Goal: Task Accomplishment & Management: Manage account settings

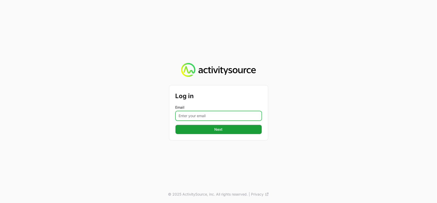
click at [186, 118] on input "Email" at bounding box center [218, 116] width 86 height 10
type input "[PERSON_NAME][EMAIL_ADDRESS][DOMAIN_NAME]"
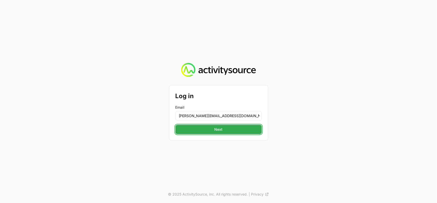
click at [209, 133] on span "Next" at bounding box center [219, 130] width 80 height 6
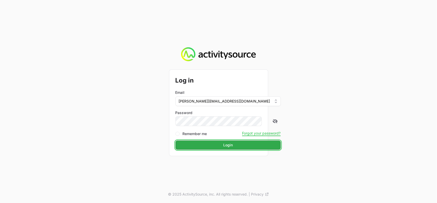
click at [213, 143] on span "Login" at bounding box center [228, 145] width 99 height 6
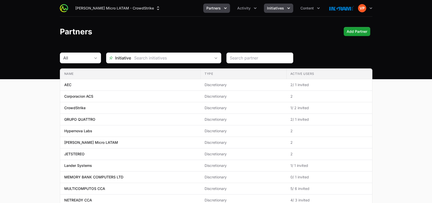
click at [275, 10] on span "Initiatives" at bounding box center [275, 8] width 17 height 5
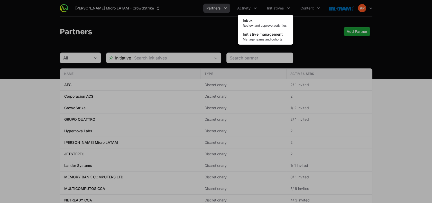
click at [244, 9] on div "Initiatives menu" at bounding box center [216, 101] width 432 height 203
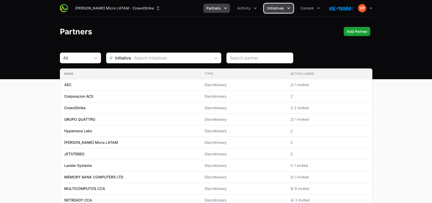
click at [277, 10] on span "Initiatives" at bounding box center [275, 8] width 17 height 5
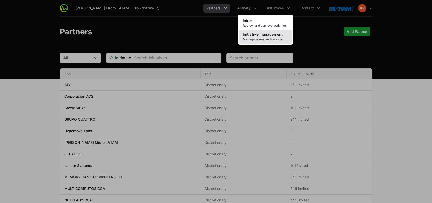
click at [258, 37] on link "Initiative management Manage teams and cohorts" at bounding box center [265, 37] width 53 height 14
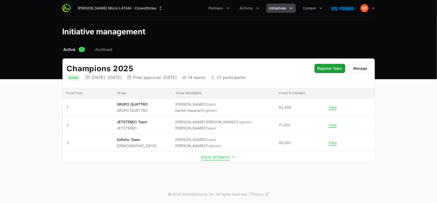
click at [213, 156] on button "show all teams" at bounding box center [218, 157] width 35 height 5
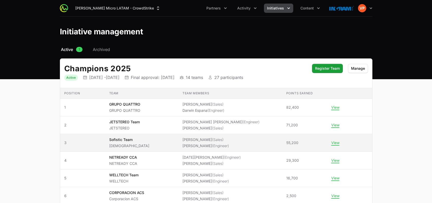
scroll to position [8, 0]
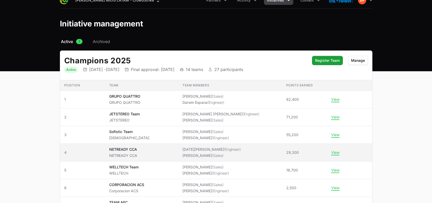
click at [173, 149] on span "NETREADY CCA NETREADY CCA" at bounding box center [141, 152] width 65 height 11
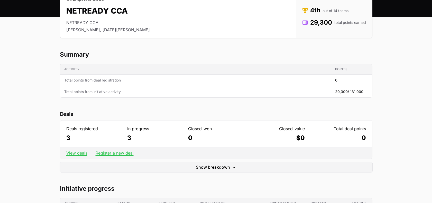
scroll to position [60, 0]
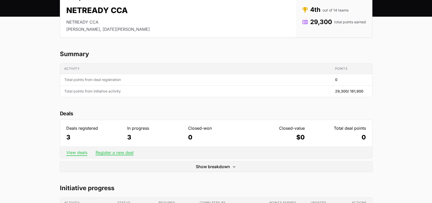
click at [77, 152] on link "View deals" at bounding box center [76, 152] width 21 height 5
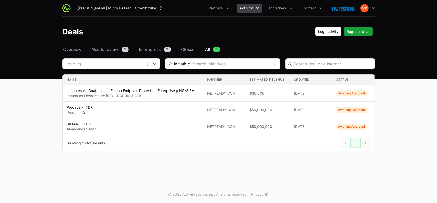
type input "NETREADY CCA"
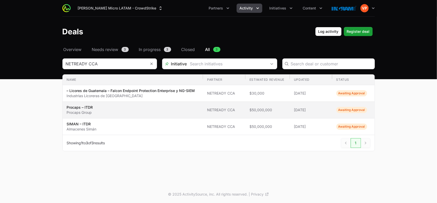
click at [252, 112] on span "$50,000,000" at bounding box center [267, 110] width 36 height 5
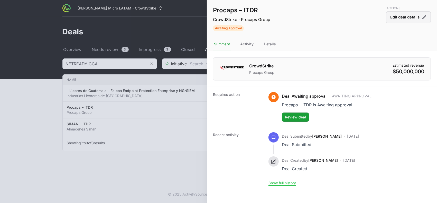
click at [418, 15] on button "Edit deal details" at bounding box center [408, 17] width 45 height 12
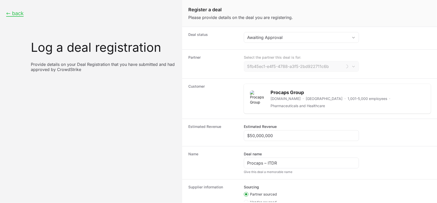
type input "NETREADY CCA"
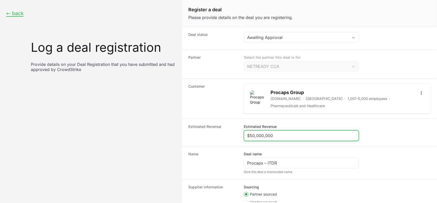
click at [282, 136] on input "$50,000,000" at bounding box center [301, 136] width 108 height 6
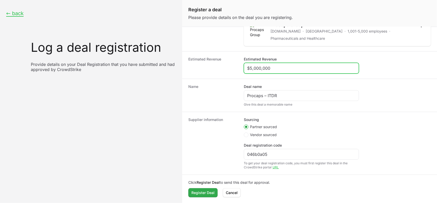
type input "$5,000,000"
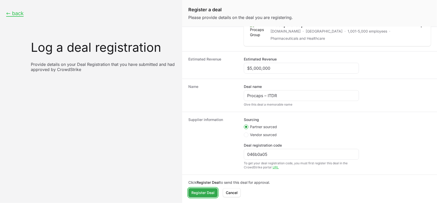
click at [198, 191] on span "Register Deal" at bounding box center [202, 193] width 23 height 6
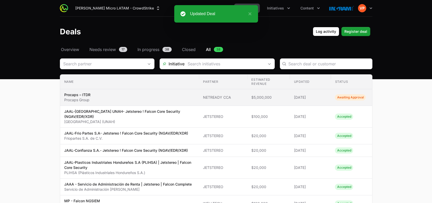
click at [222, 99] on span "NETREADY CCA" at bounding box center [223, 97] width 40 height 5
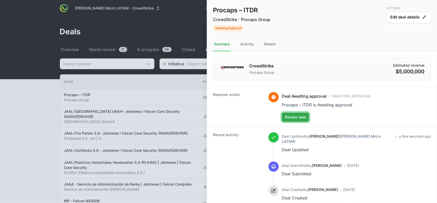
click at [296, 117] on span "Review deal" at bounding box center [295, 117] width 21 height 6
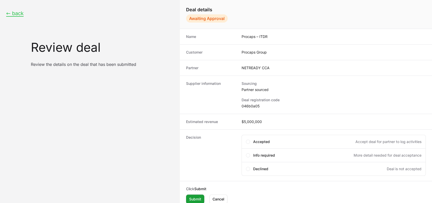
click at [263, 121] on dd "$5,000,000" at bounding box center [333, 121] width 184 height 5
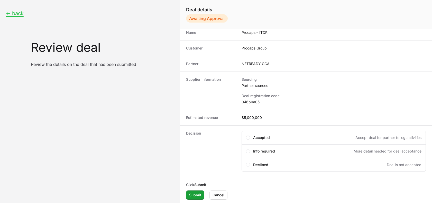
click at [224, 128] on div "Decision Select an option Accepted Accept deal for partner to log activities In…" at bounding box center [306, 152] width 252 height 52
click at [217, 193] on span "Cancel" at bounding box center [218, 195] width 12 height 6
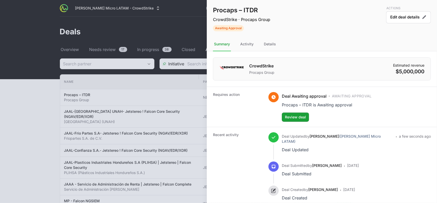
click at [48, 100] on div at bounding box center [218, 101] width 437 height 203
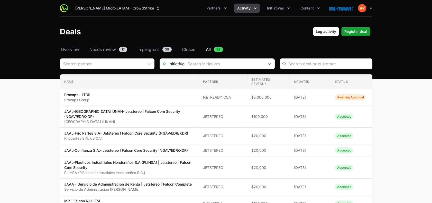
click at [249, 12] on button "Activity" at bounding box center [247, 8] width 26 height 9
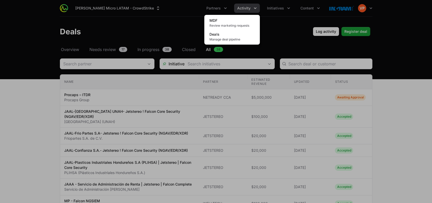
click at [281, 10] on div "Activity menu" at bounding box center [216, 101] width 432 height 203
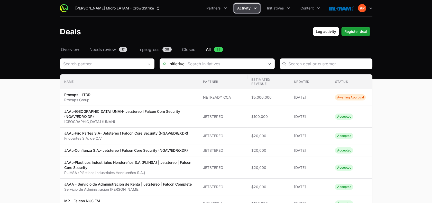
click at [281, 10] on span "Initiatives" at bounding box center [275, 8] width 17 height 5
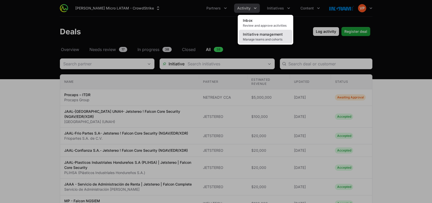
click at [258, 35] on span "Initiative management" at bounding box center [263, 34] width 40 height 4
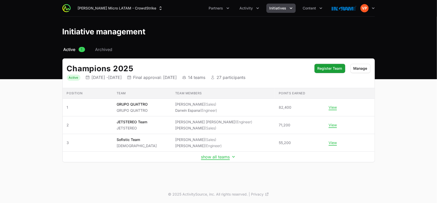
click at [209, 160] on td "show all teams" at bounding box center [219, 157] width 312 height 11
click at [213, 157] on button "show all teams" at bounding box center [218, 157] width 35 height 5
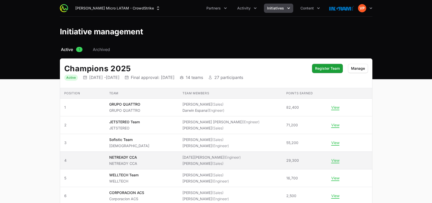
click at [154, 163] on span "NETREADY CCA NETREADY CCA" at bounding box center [141, 160] width 65 height 11
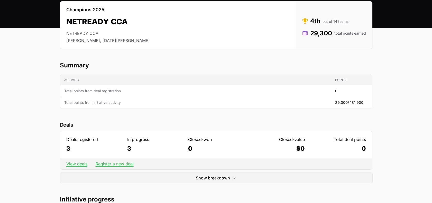
scroll to position [54, 0]
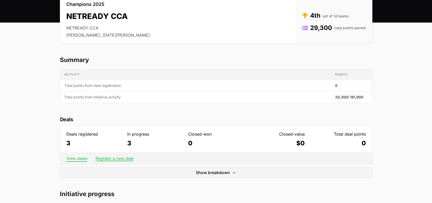
click at [77, 160] on link "View deals" at bounding box center [76, 158] width 21 height 5
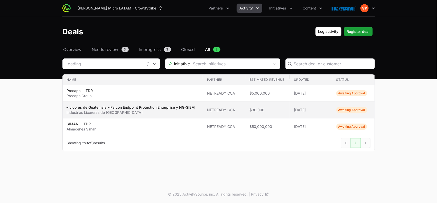
type input "NETREADY CCA"
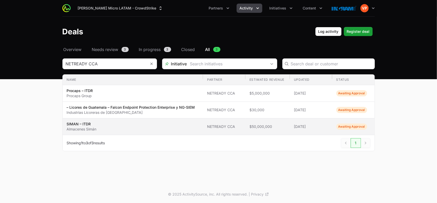
click at [258, 128] on span "$50,000,000" at bounding box center [267, 126] width 36 height 5
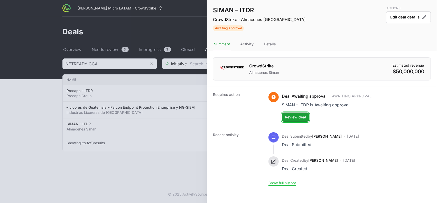
drag, startPoint x: 293, startPoint y: 118, endPoint x: 353, endPoint y: 5, distance: 128.1
click at [353, 5] on div "SIMAN – ITDR CrowdStrike · Almacenes Simán Awaiting Approval Actions Edit deal …" at bounding box center [322, 95] width 230 height 191
click at [393, 16] on button "Edit deal details" at bounding box center [408, 17] width 45 height 12
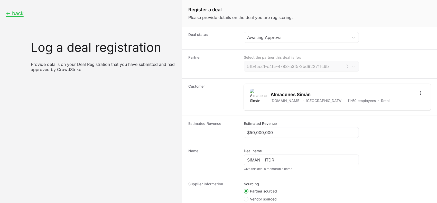
type input "NETREADY CCA"
click at [281, 133] on input "$50,000,000" at bounding box center [301, 133] width 108 height 6
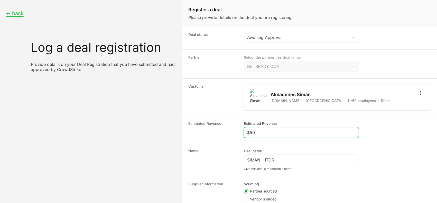
type input "$5"
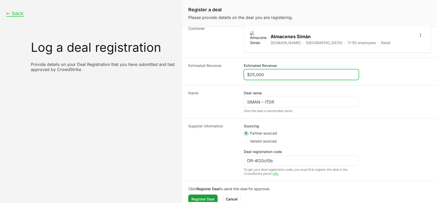
scroll to position [64, 0]
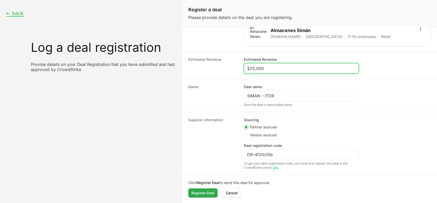
type input "$25,000"
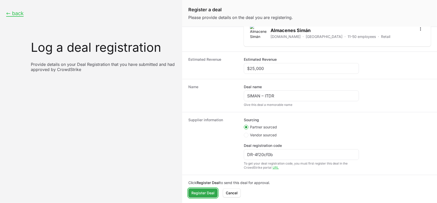
click at [201, 191] on span "Register Deal" at bounding box center [202, 193] width 23 height 6
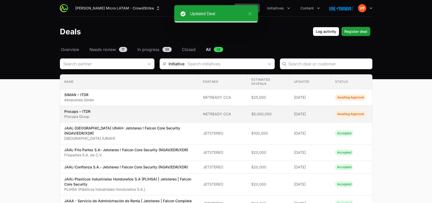
drag, startPoint x: 276, startPoint y: 115, endPoint x: 216, endPoint y: 112, distance: 59.9
click at [216, 112] on span "NETREADY CCA" at bounding box center [223, 114] width 40 height 5
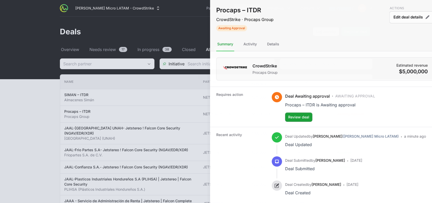
click at [74, 110] on div at bounding box center [216, 101] width 432 height 203
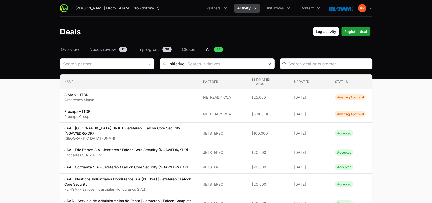
click at [74, 110] on p "Procaps – ITDR" at bounding box center [77, 111] width 26 height 5
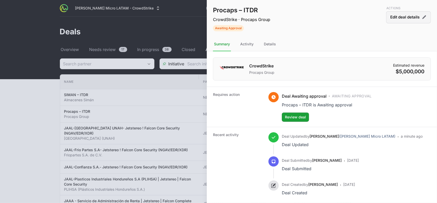
click at [391, 19] on button "Edit deal details" at bounding box center [408, 17] width 45 height 12
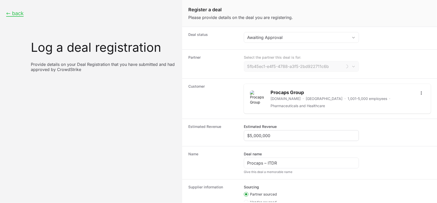
type input "NETREADY CCA"
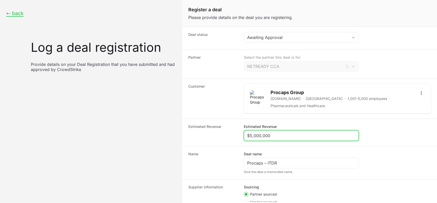
click at [274, 133] on input "$5,000,000" at bounding box center [301, 136] width 108 height 6
type input "$5,000"
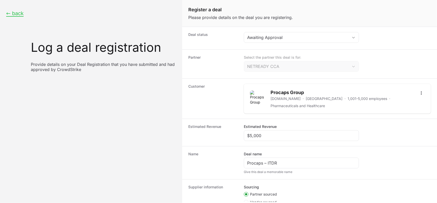
click at [217, 159] on dt "Name" at bounding box center [212, 163] width 49 height 23
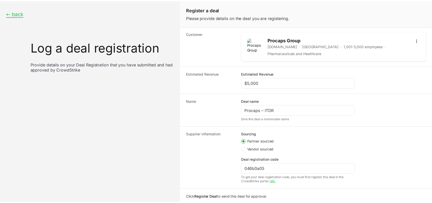
scroll to position [68, 0]
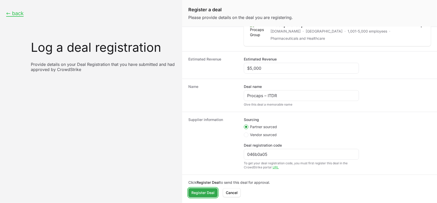
click at [200, 190] on span "Register Deal" at bounding box center [202, 193] width 23 height 6
